Goal: Entertainment & Leisure: Consume media (video, audio)

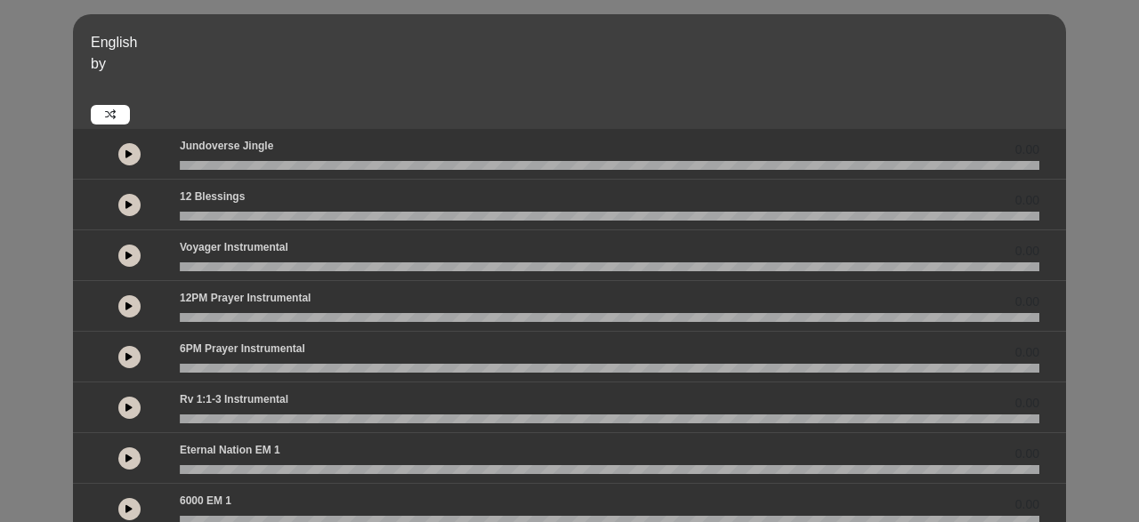
scroll to position [48, 0]
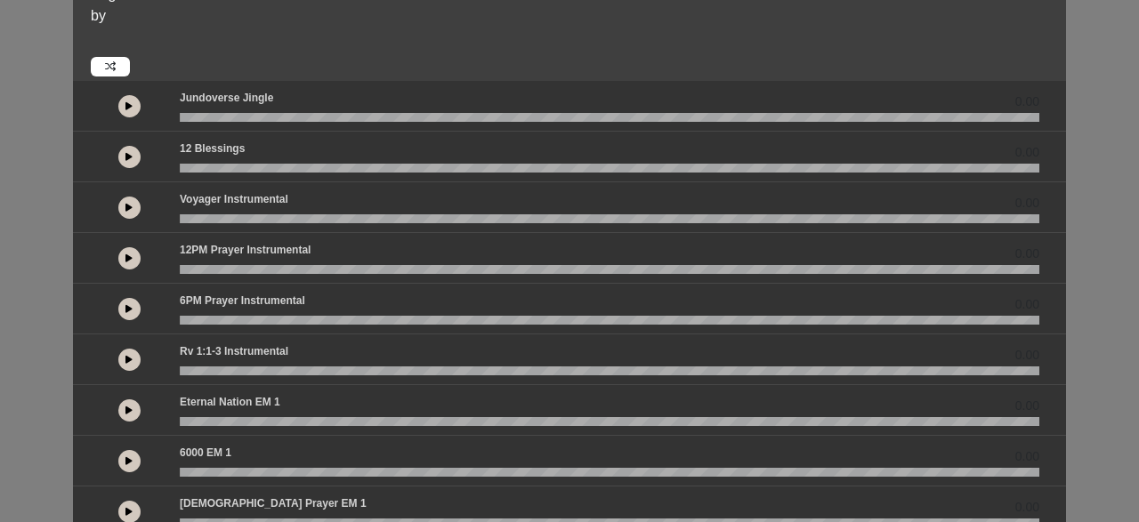
click at [0, 310] on div "English by 0.00 0.00 0.00" at bounding box center [569, 480] width 1139 height 1028
click at [44, 251] on div "English by 0.00 0.00 0.00" at bounding box center [569, 480] width 1139 height 1028
click at [54, 166] on div "English by 0.00 0.00 0.00" at bounding box center [569, 480] width 1139 height 1028
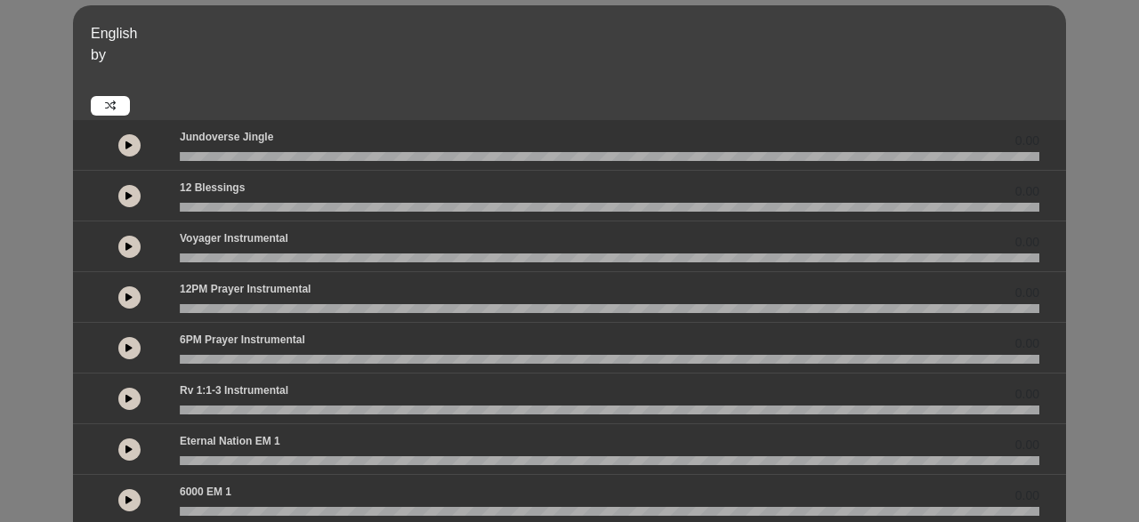
scroll to position [0, 0]
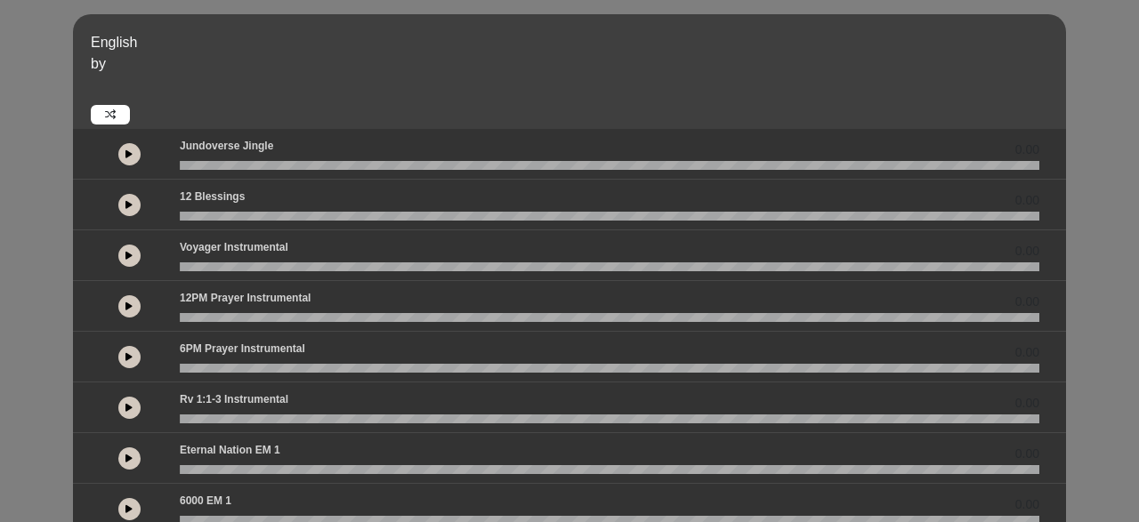
click at [126, 211] on button at bounding box center [129, 205] width 22 height 22
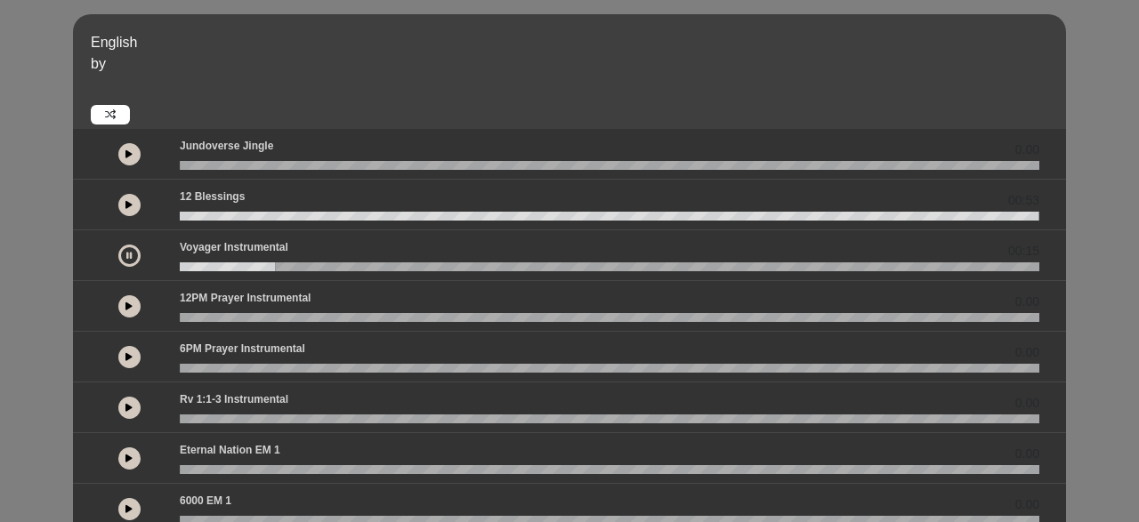
click at [134, 259] on button at bounding box center [129, 256] width 22 height 22
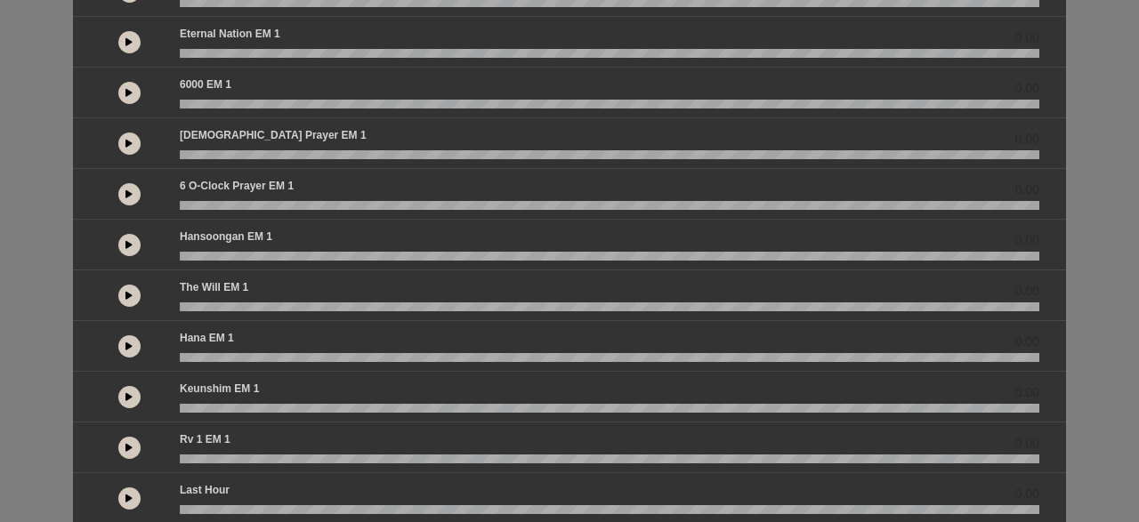
scroll to position [411, 0]
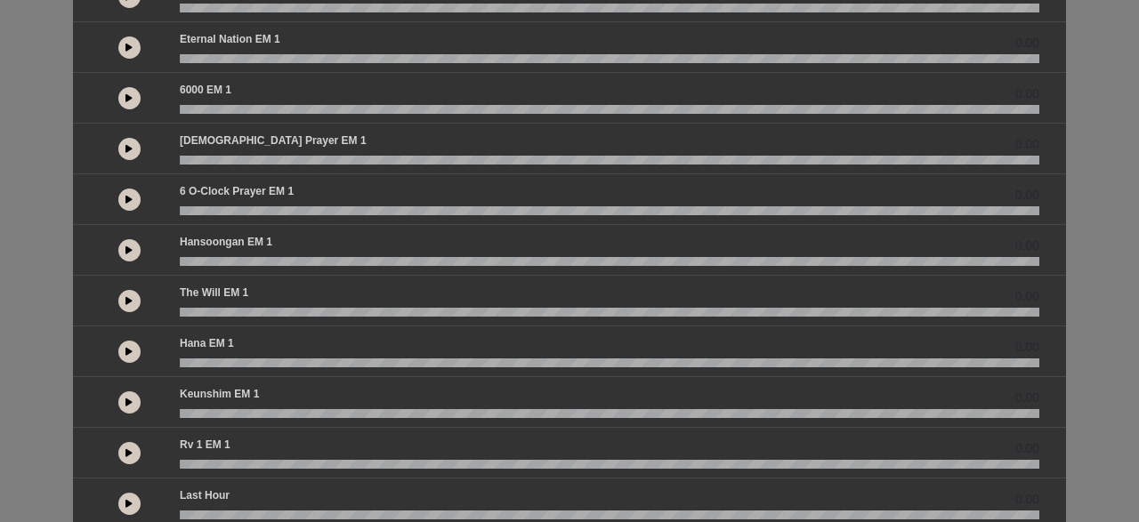
click at [129, 499] on icon at bounding box center [128, 503] width 7 height 9
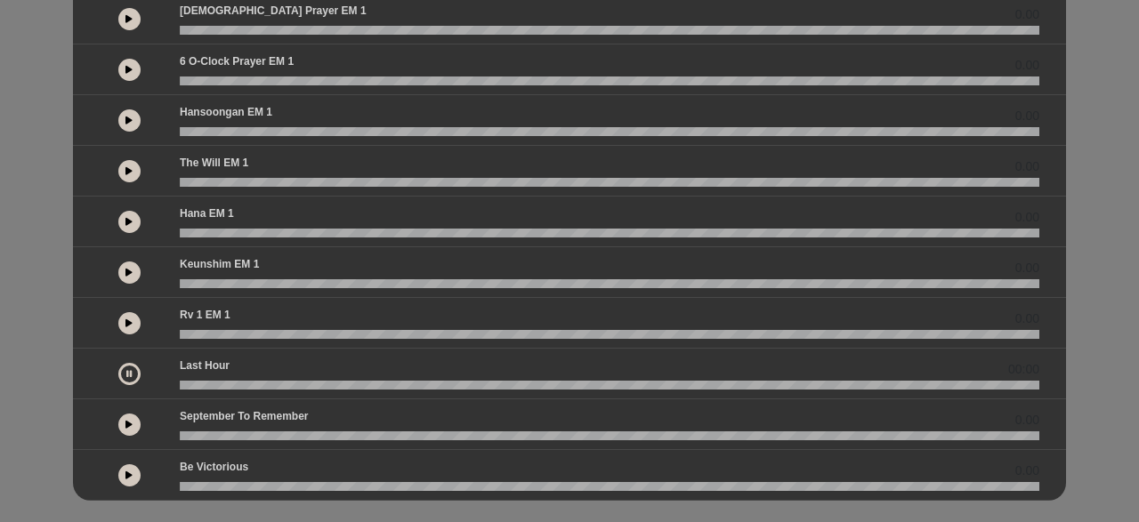
scroll to position [543, 0]
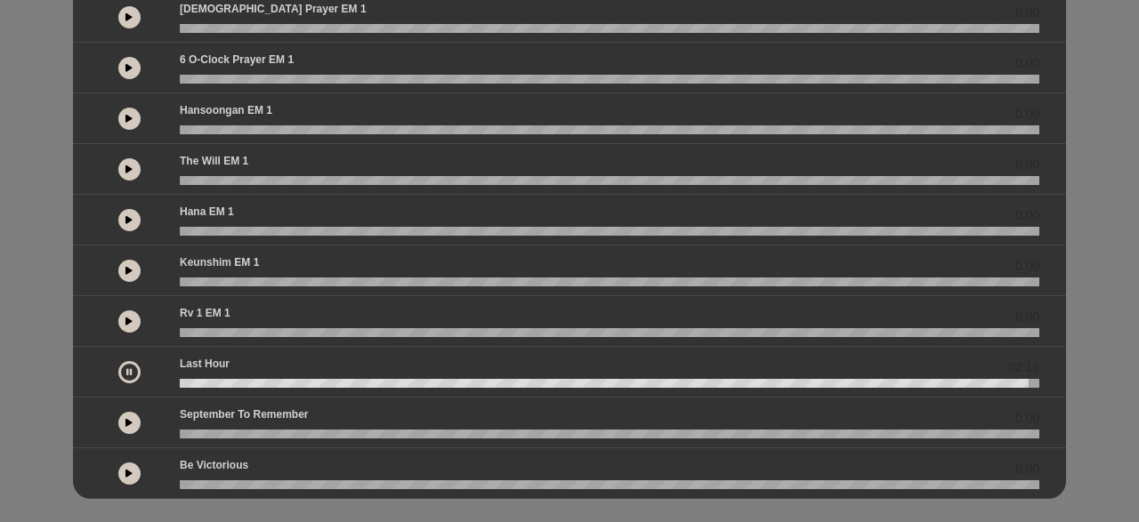
click at [126, 368] on icon at bounding box center [128, 372] width 5 height 9
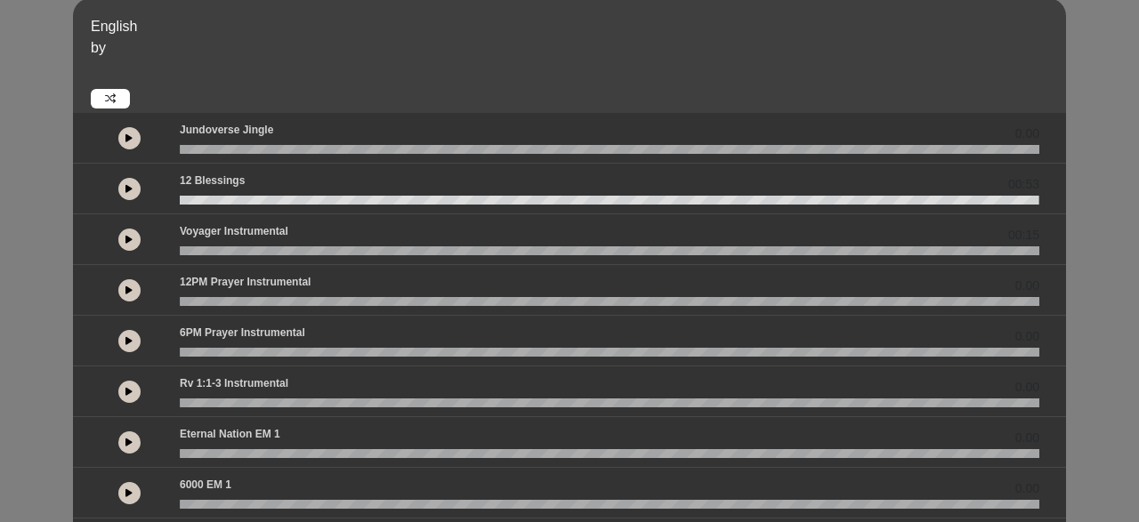
scroll to position [14, 0]
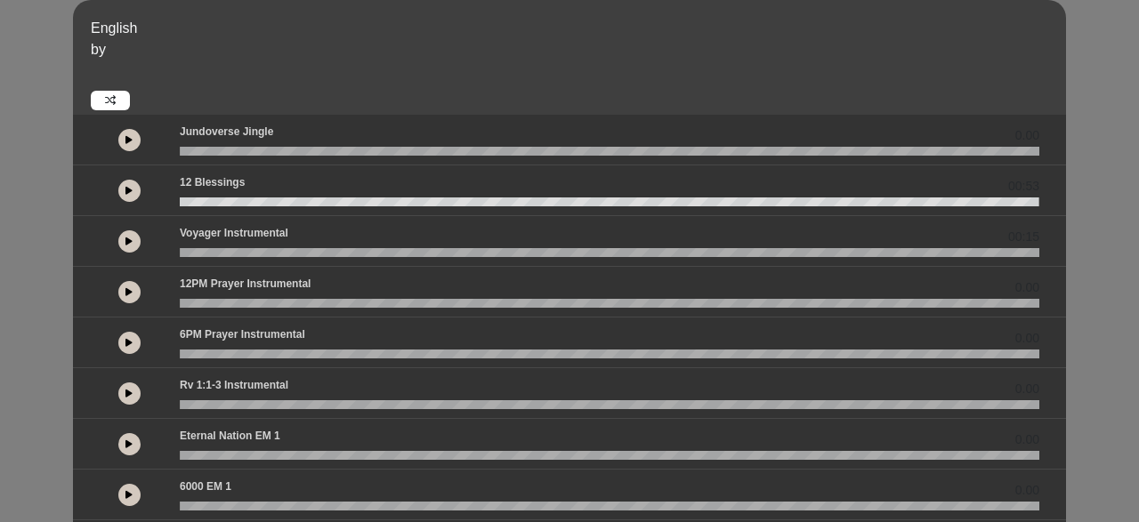
click at [127, 243] on icon at bounding box center [128, 241] width 7 height 9
click at [0, 390] on div "English by 0.00 00:53 00:07" at bounding box center [569, 514] width 1139 height 1028
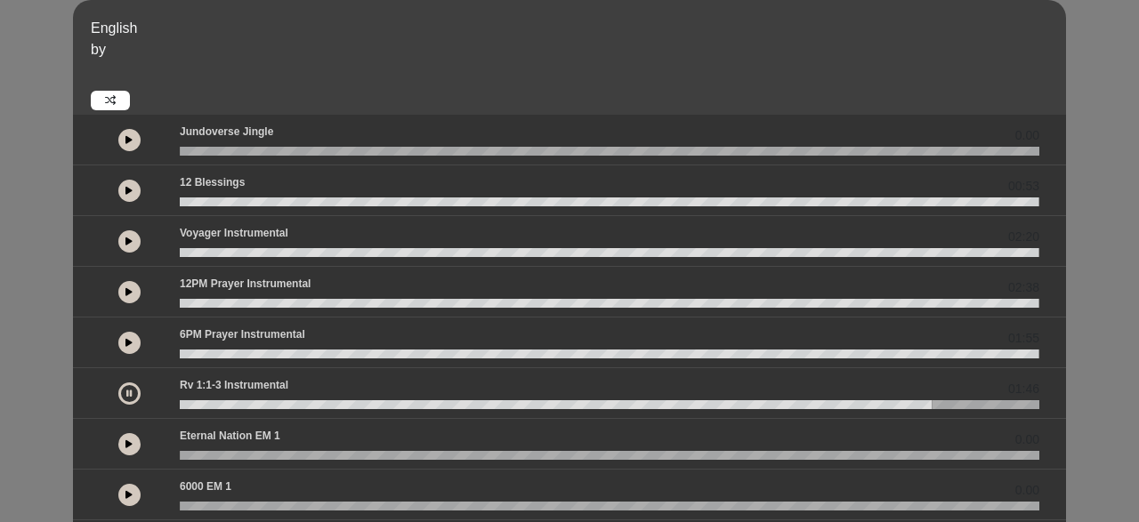
click at [546, 420] on div "0.00" at bounding box center [569, 444] width 993 height 51
click at [124, 446] on button at bounding box center [129, 444] width 22 height 22
